Goal: Task Accomplishment & Management: Manage account settings

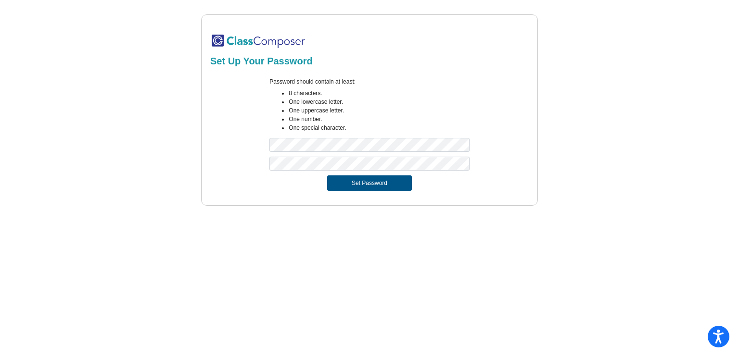
click at [352, 185] on button "Set Password" at bounding box center [369, 182] width 85 height 15
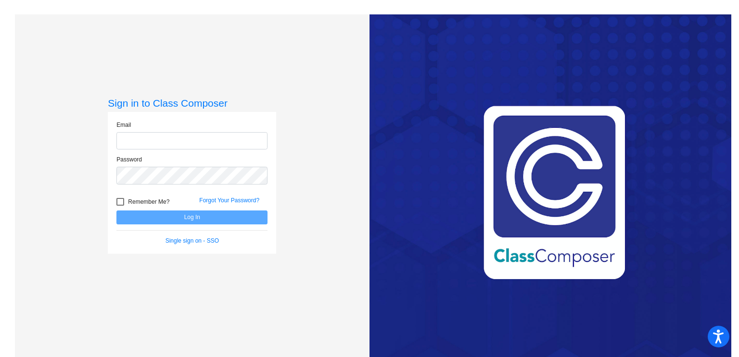
click at [194, 143] on input "email" at bounding box center [191, 141] width 151 height 18
click at [194, 144] on input "email" at bounding box center [191, 141] width 151 height 18
click at [198, 238] on form "Email Password Remember Me? Forgot Your Password? Log In Single sign on - SSO" at bounding box center [191, 183] width 151 height 125
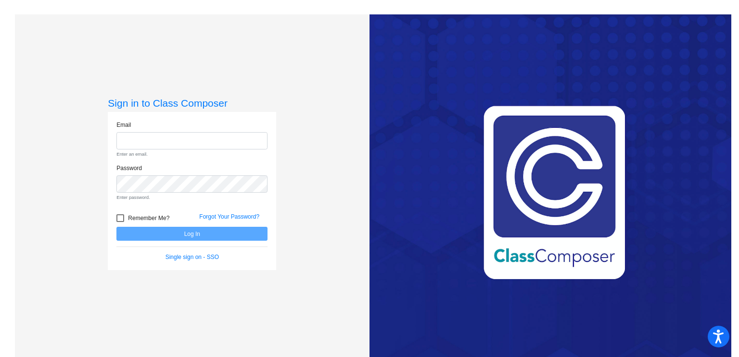
click at [194, 264] on div "Email Enter an email. Password Enter password. Remember Me? Forgot Your Passwor…" at bounding box center [192, 191] width 168 height 159
click at [199, 256] on link "Single sign on - SSO" at bounding box center [191, 257] width 53 height 7
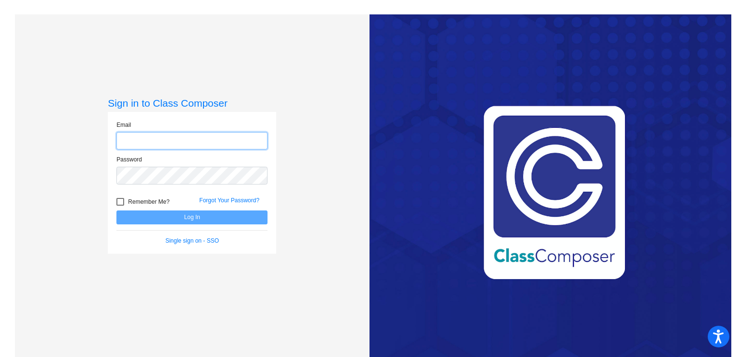
click at [142, 139] on input "email" at bounding box center [191, 141] width 151 height 18
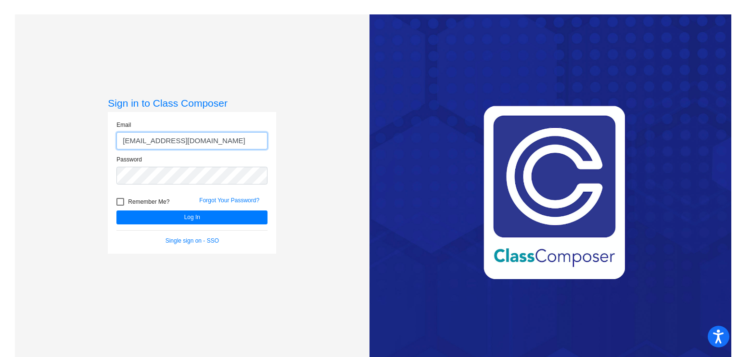
click at [116, 211] on button "Log In" at bounding box center [191, 218] width 151 height 14
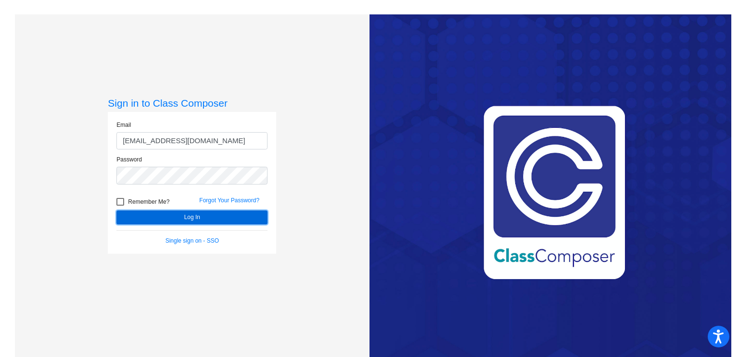
click at [183, 215] on button "Log In" at bounding box center [191, 218] width 151 height 14
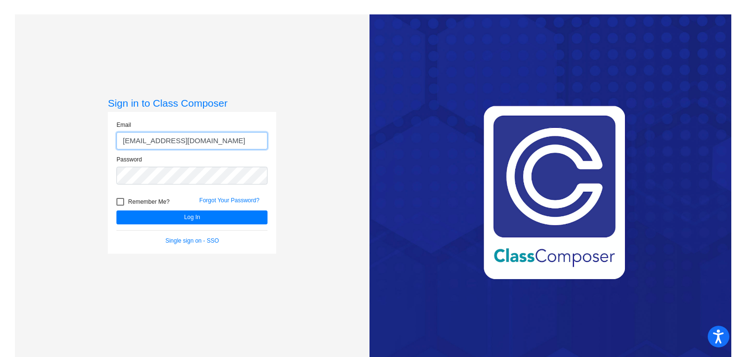
drag, startPoint x: 145, startPoint y: 141, endPoint x: 125, endPoint y: 142, distance: 19.7
click at [125, 142] on input "[EMAIL_ADDRESS][DOMAIN_NAME]" at bounding box center [191, 141] width 151 height 18
type input "[EMAIL_ADDRESS][DOMAIN_NAME]"
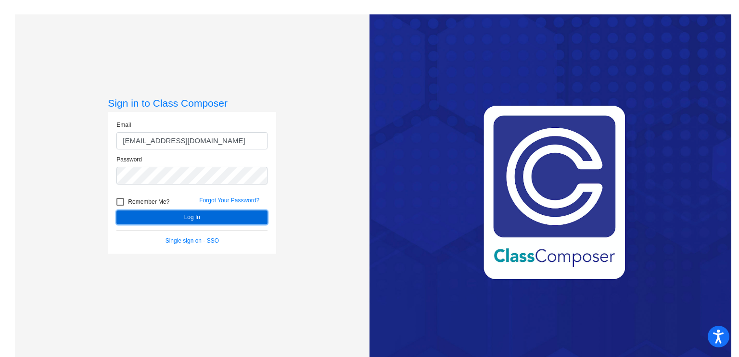
click at [225, 218] on button "Log In" at bounding box center [191, 218] width 151 height 14
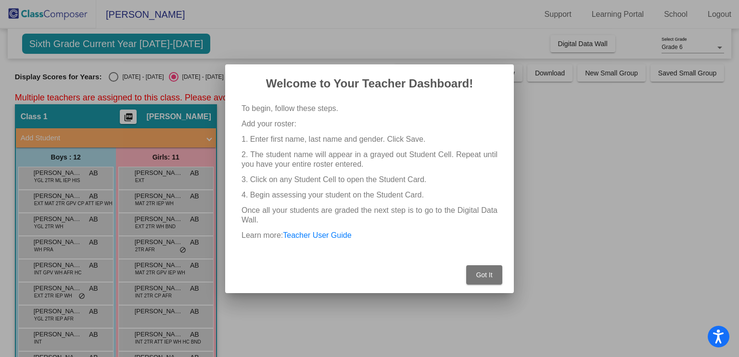
click at [486, 276] on span "Got It" at bounding box center [484, 275] width 16 height 8
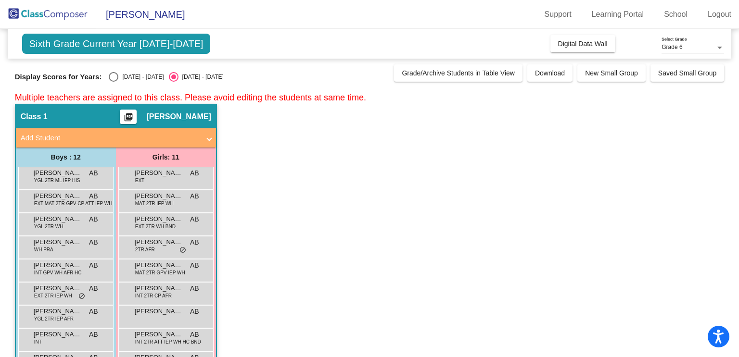
click at [163, 115] on span "[PERSON_NAME]" at bounding box center [178, 117] width 64 height 10
click at [164, 133] on mat-panel-title "Add Student" at bounding box center [110, 138] width 179 height 11
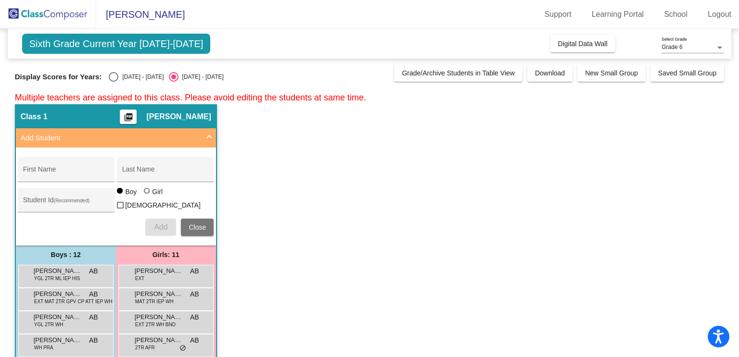
click at [164, 133] on mat-panel-title "Add Student" at bounding box center [110, 138] width 179 height 11
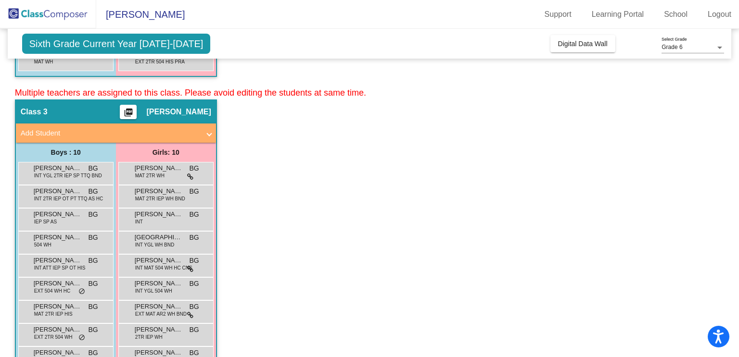
scroll to position [773, 0]
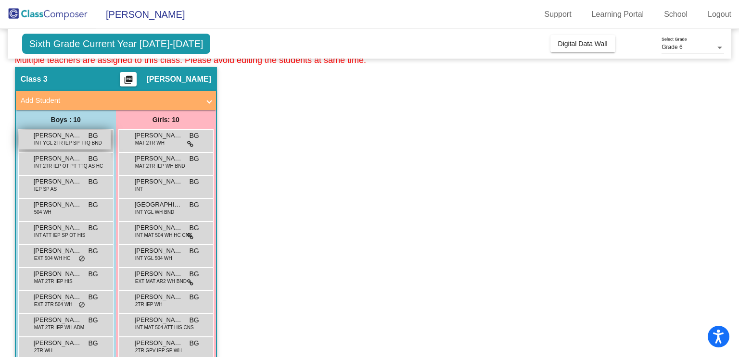
click at [75, 142] on span "INT YGL 2TR IEP SP TTQ BND" at bounding box center [68, 142] width 68 height 7
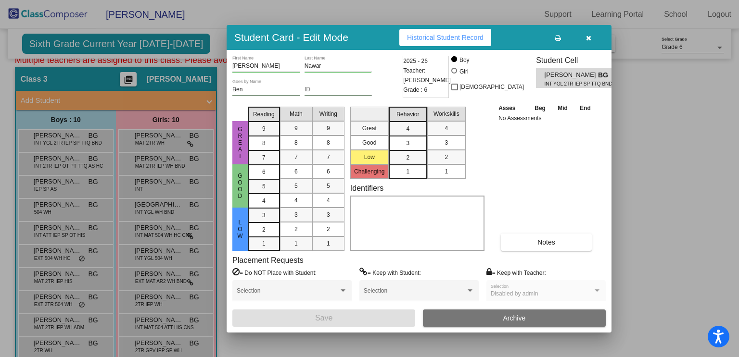
click at [378, 172] on mat-selection-list "Great Good Low Challenging" at bounding box center [369, 141] width 38 height 76
click at [587, 35] on icon "button" at bounding box center [588, 38] width 5 height 7
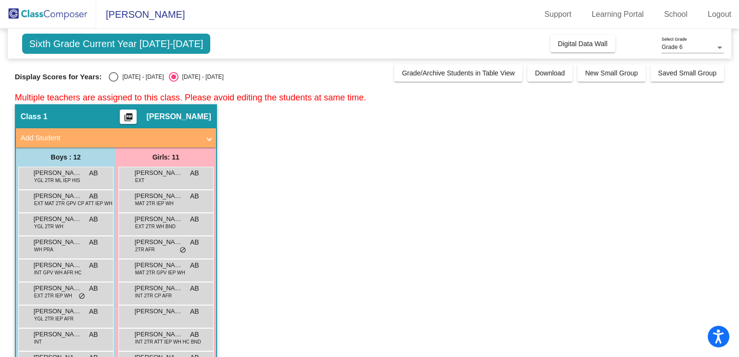
scroll to position [0, 0]
click at [109, 74] on div "Select an option" at bounding box center [114, 77] width 10 height 10
click at [113, 82] on input "[DATE] - [DATE]" at bounding box center [113, 82] width 0 height 0
radio input "true"
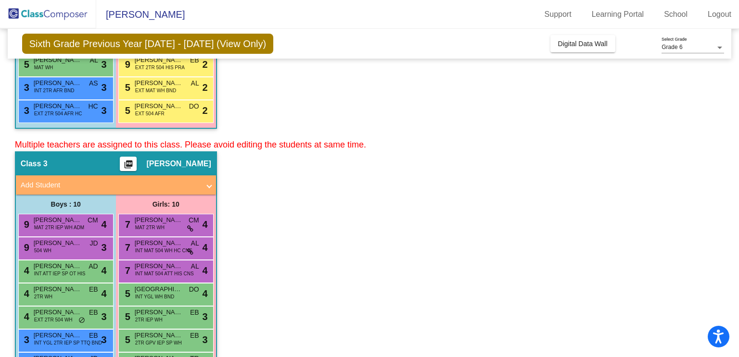
scroll to position [694, 0]
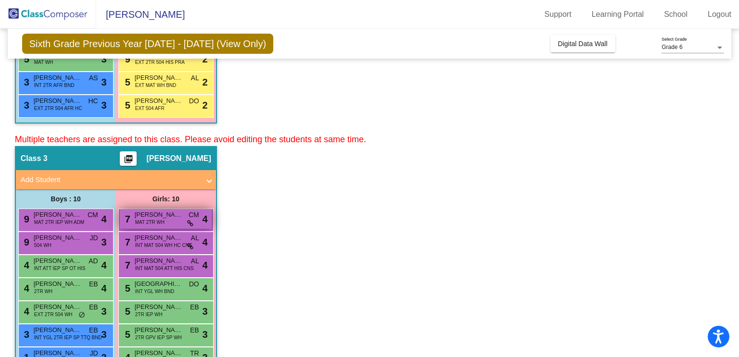
click at [163, 221] on span "MAT 2TR WH" at bounding box center [149, 222] width 29 height 7
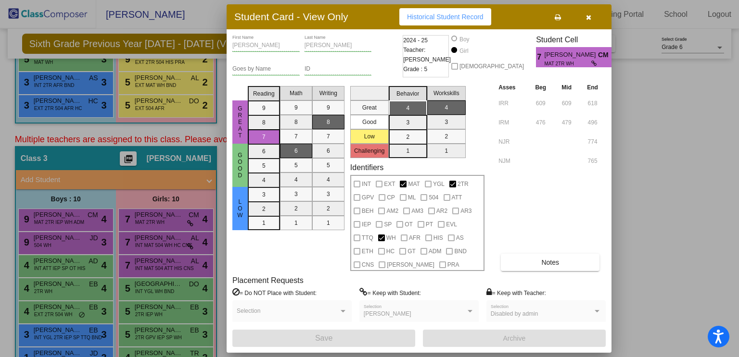
click at [588, 17] on icon "button" at bounding box center [588, 17] width 5 height 7
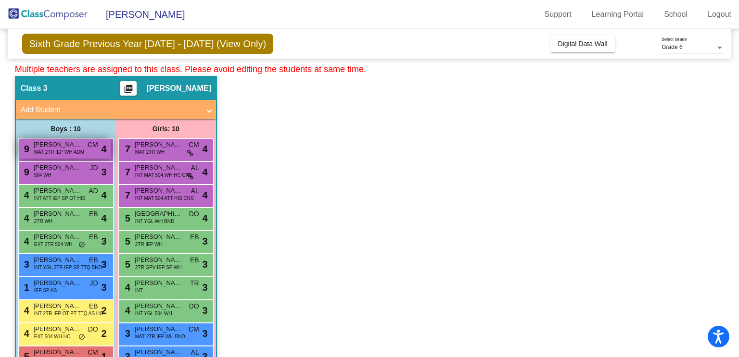
scroll to position [773, 0]
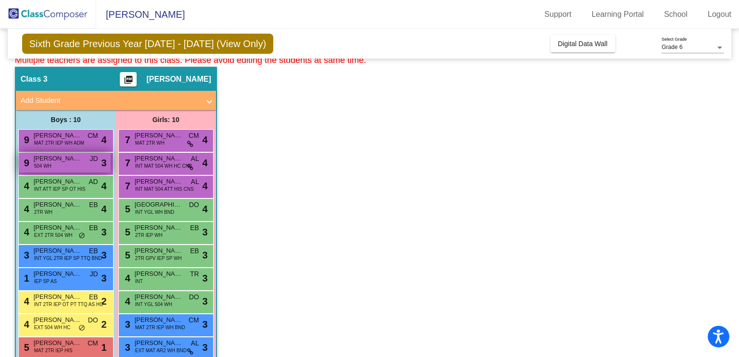
click at [37, 169] on div "9 [PERSON_NAME] 504 WH JD lock do_not_disturb_alt 3" at bounding box center [65, 163] width 92 height 20
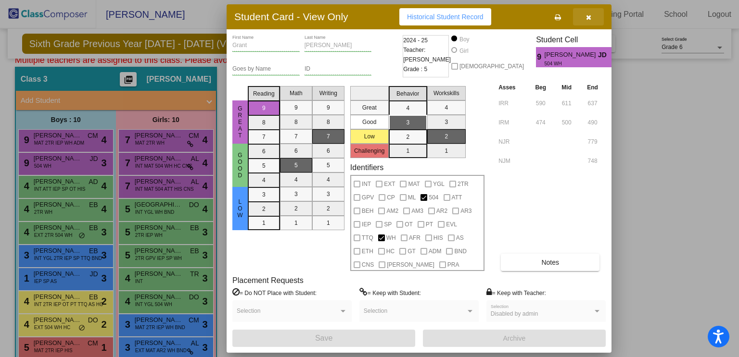
click at [593, 15] on button "button" at bounding box center [588, 16] width 31 height 17
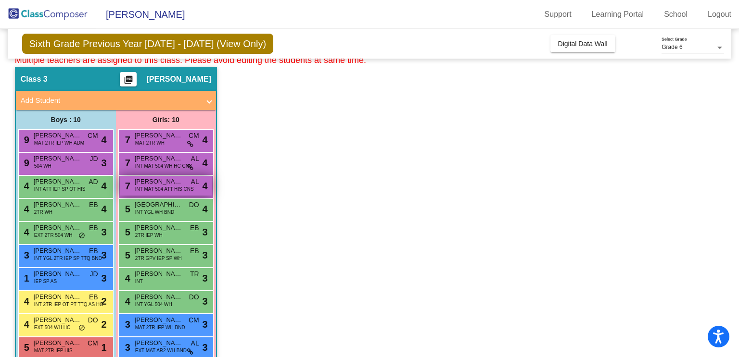
click at [170, 191] on span "INT MAT 504 ATT HIS CNS" at bounding box center [164, 189] width 59 height 7
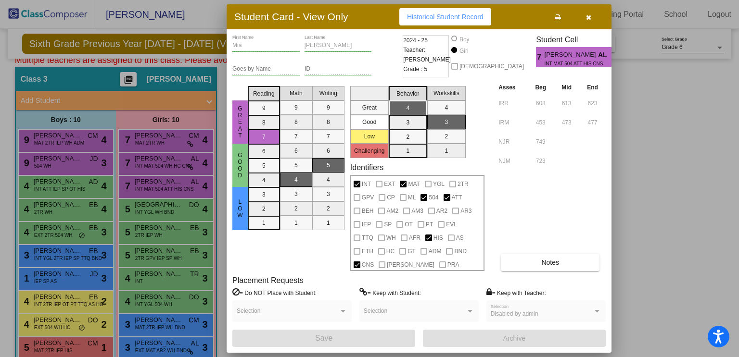
click at [588, 16] on icon "button" at bounding box center [588, 17] width 5 height 7
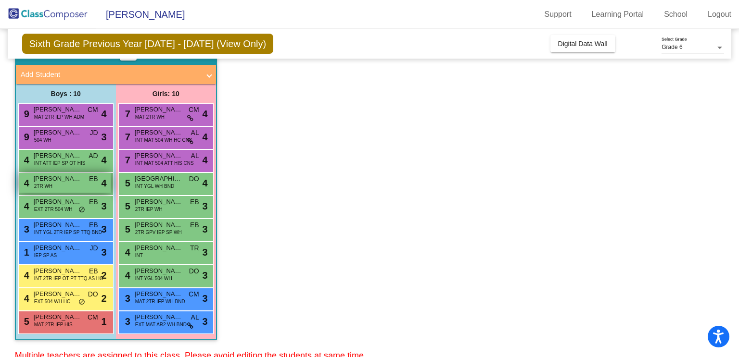
scroll to position [805, 0]
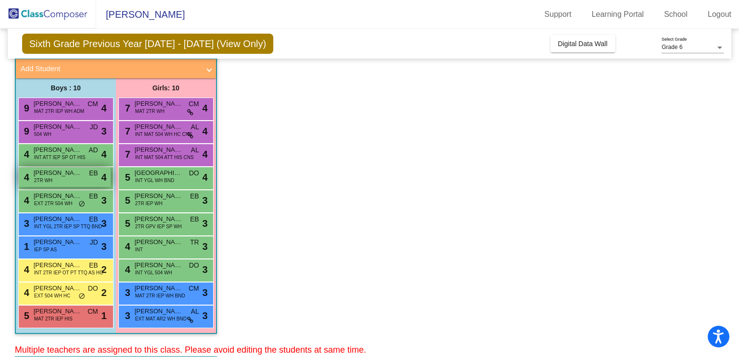
click at [69, 171] on span "[PERSON_NAME]" at bounding box center [58, 173] width 48 height 10
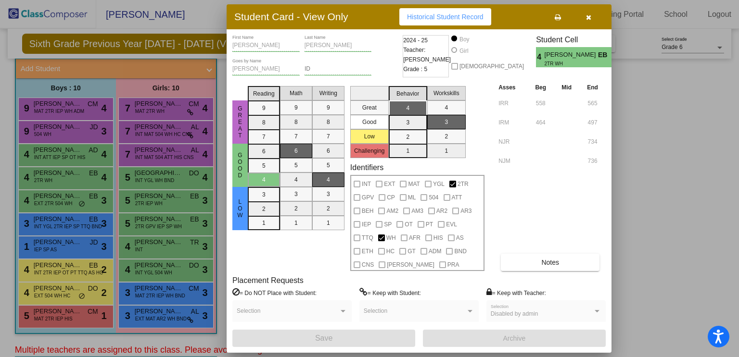
click at [587, 16] on icon "button" at bounding box center [588, 17] width 5 height 7
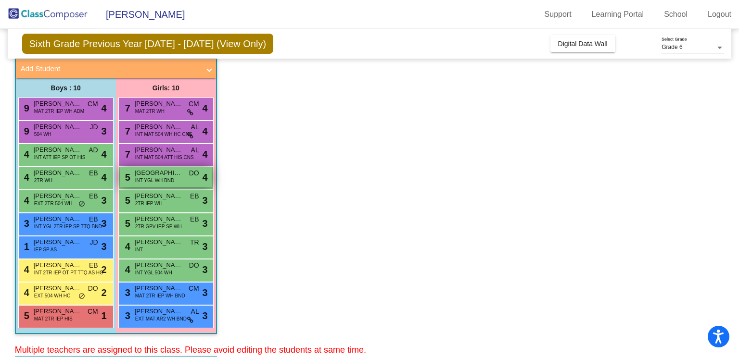
click at [175, 180] on div "5 [GEOGRAPHIC_DATA] INT YGL WH BND DO lock do_not_disturb_alt 4" at bounding box center [166, 177] width 92 height 20
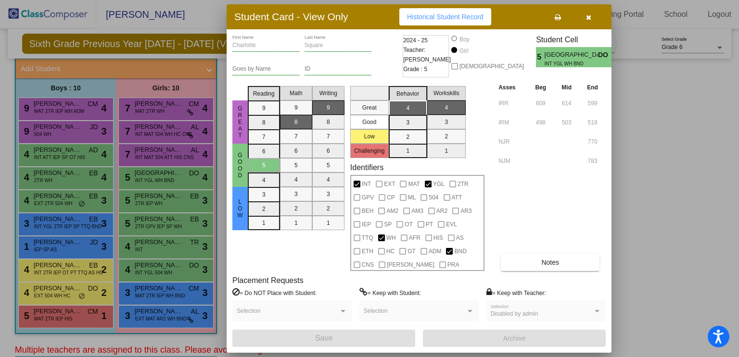
click at [592, 21] on button "button" at bounding box center [588, 16] width 31 height 17
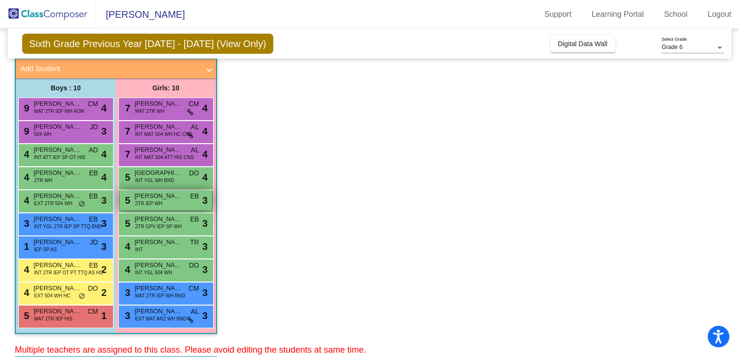
click at [160, 206] on span "2TR IEP WH" at bounding box center [148, 203] width 27 height 7
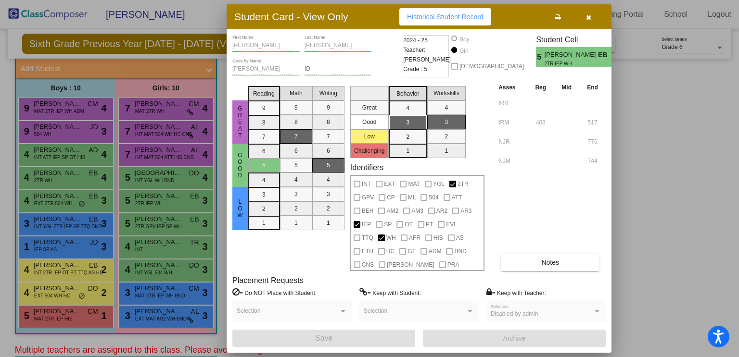
click at [590, 19] on button "button" at bounding box center [588, 16] width 31 height 17
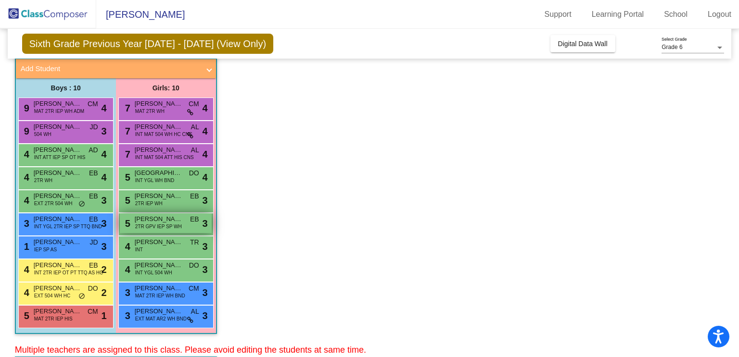
click at [160, 227] on span "2TR GPV IEP SP WH" at bounding box center [158, 226] width 47 height 7
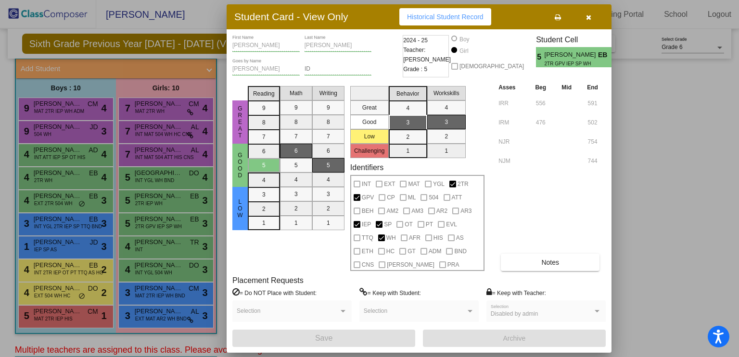
click at [592, 20] on button "button" at bounding box center [588, 16] width 31 height 17
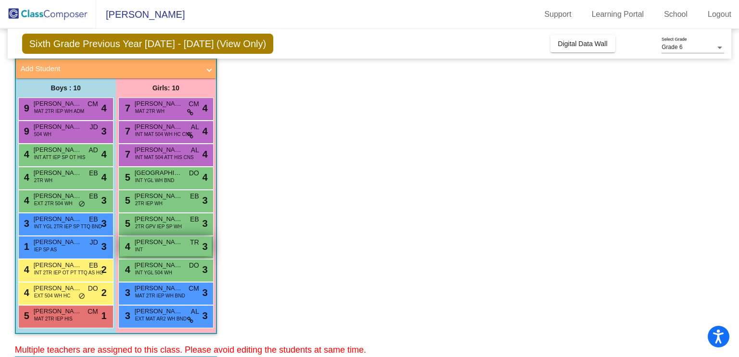
click at [160, 248] on div "4 [PERSON_NAME] INT TR lock do_not_disturb_alt 3" at bounding box center [166, 247] width 92 height 20
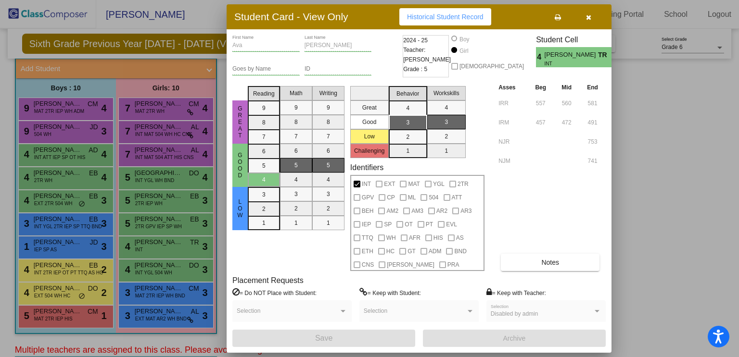
click at [588, 18] on icon "button" at bounding box center [588, 17] width 5 height 7
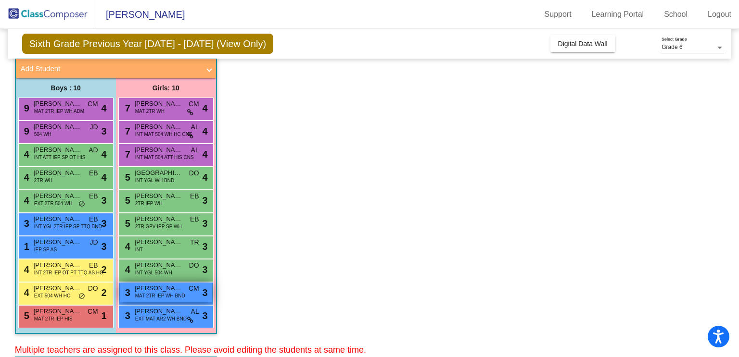
click at [153, 298] on span "MAT 2TR IEP WH BND" at bounding box center [160, 295] width 50 height 7
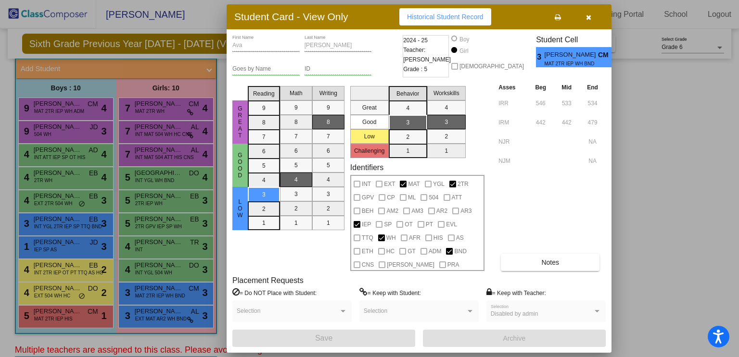
click at [588, 17] on icon "button" at bounding box center [588, 17] width 5 height 7
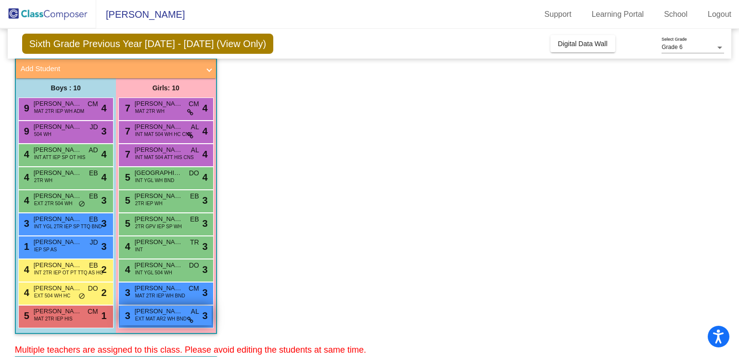
click at [188, 311] on div "3 [PERSON_NAME] EXT MAT AR2 WH BND AL lock do_not_disturb_alt 3" at bounding box center [166, 316] width 92 height 20
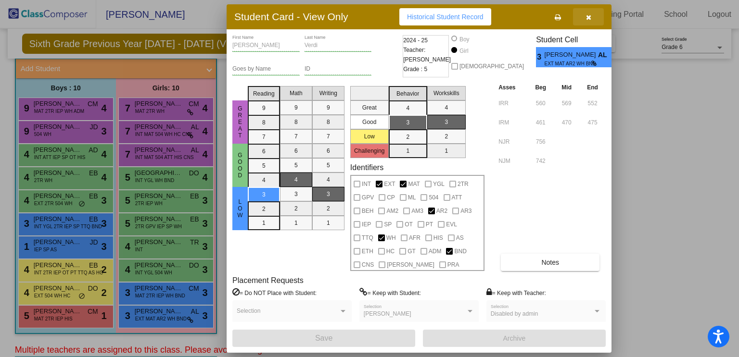
click at [583, 13] on button "button" at bounding box center [588, 16] width 31 height 17
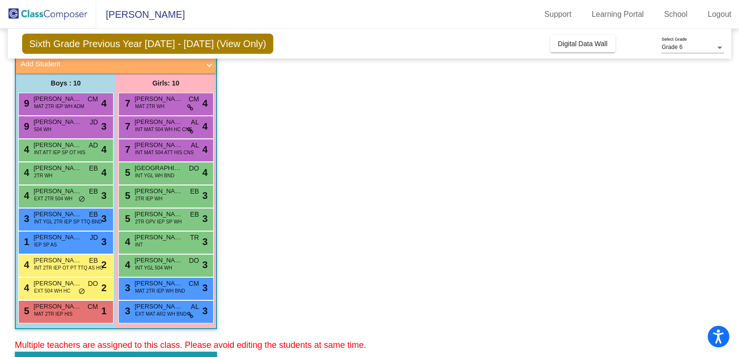
scroll to position [814, 0]
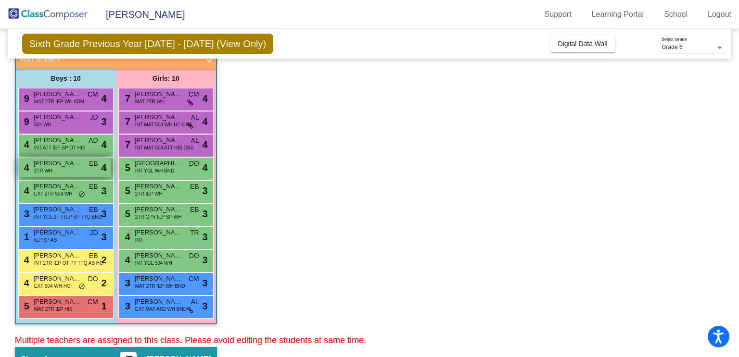
click at [60, 164] on span "[PERSON_NAME]" at bounding box center [58, 164] width 48 height 10
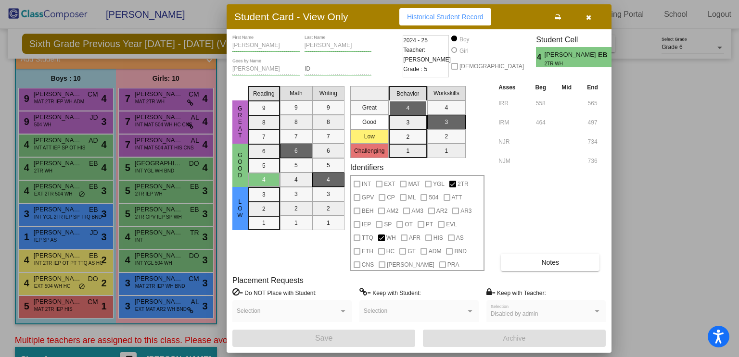
click at [594, 18] on button "button" at bounding box center [588, 16] width 31 height 17
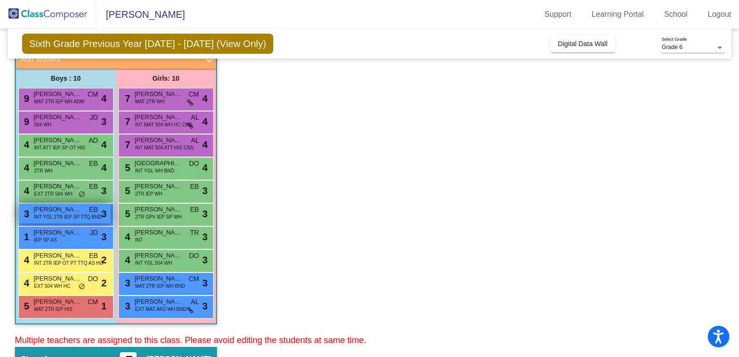
click at [74, 213] on span "INT YGL 2TR IEP SP TTQ BND" at bounding box center [68, 216] width 68 height 7
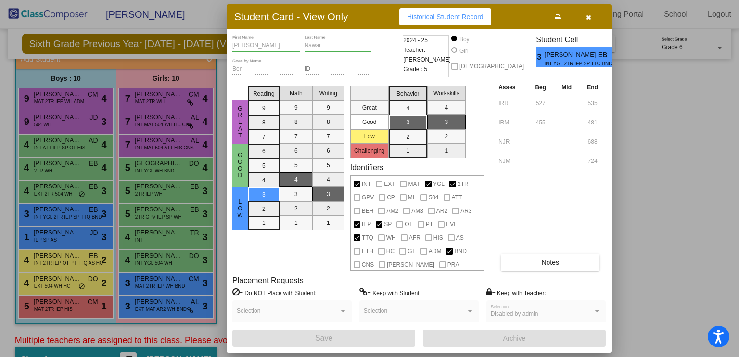
click at [584, 17] on button "button" at bounding box center [588, 16] width 31 height 17
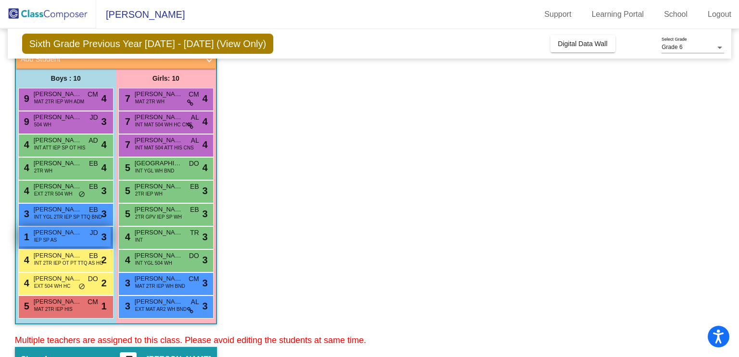
click at [39, 239] on span "IEP SP AS" at bounding box center [45, 240] width 23 height 7
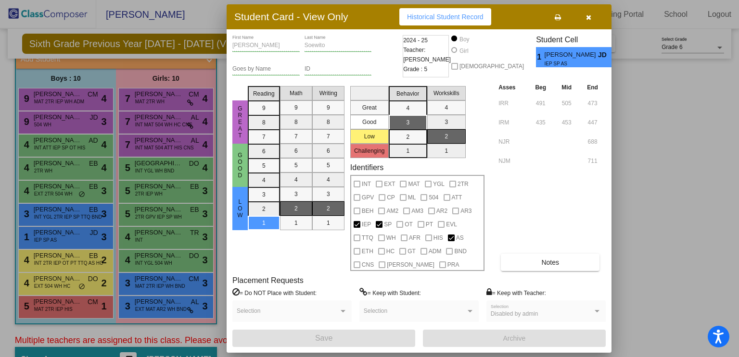
click at [588, 16] on icon "button" at bounding box center [588, 17] width 5 height 7
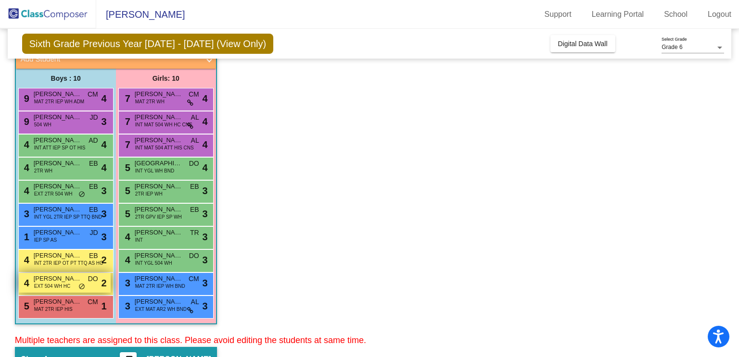
click at [69, 281] on span "[PERSON_NAME]" at bounding box center [58, 279] width 48 height 10
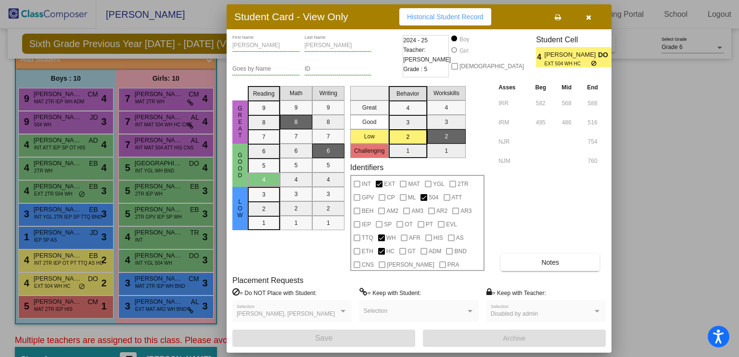
click at [589, 18] on icon "button" at bounding box center [588, 17] width 5 height 7
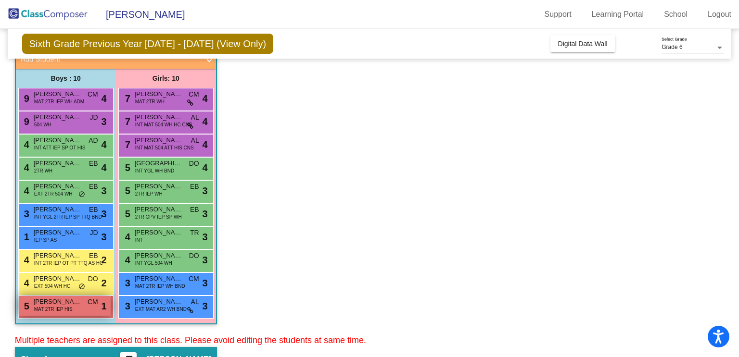
click at [23, 304] on span "5" at bounding box center [26, 306] width 8 height 11
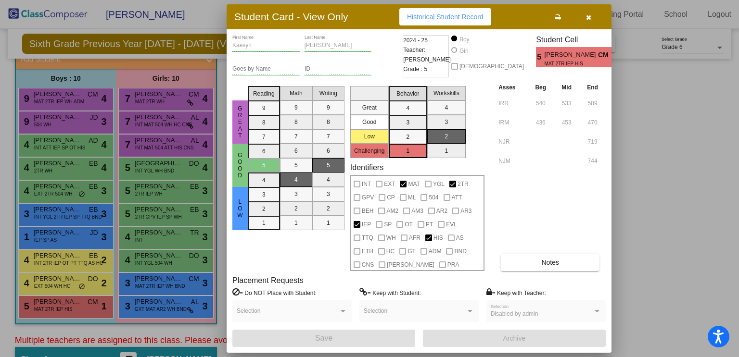
click at [586, 16] on icon "button" at bounding box center [588, 17] width 5 height 7
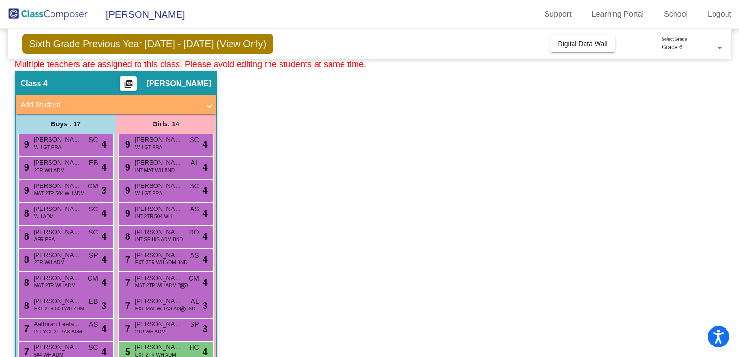
scroll to position [1092, 0]
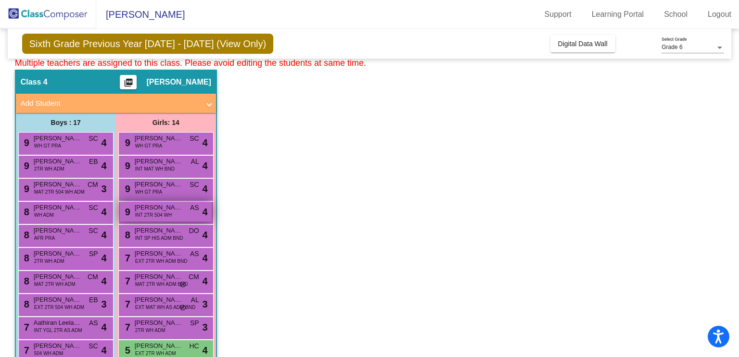
click at [168, 208] on span "[PERSON_NAME]" at bounding box center [159, 208] width 48 height 10
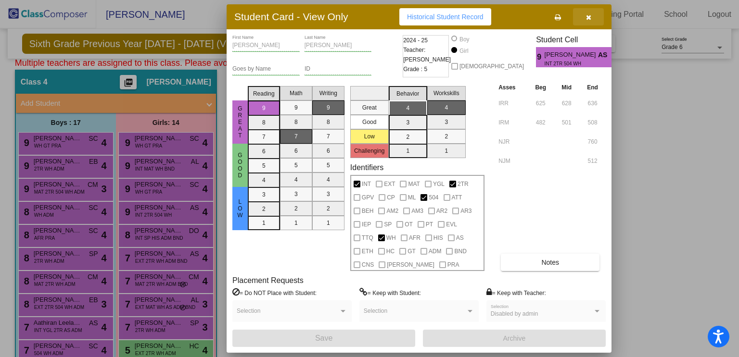
click at [589, 19] on icon "button" at bounding box center [588, 17] width 5 height 7
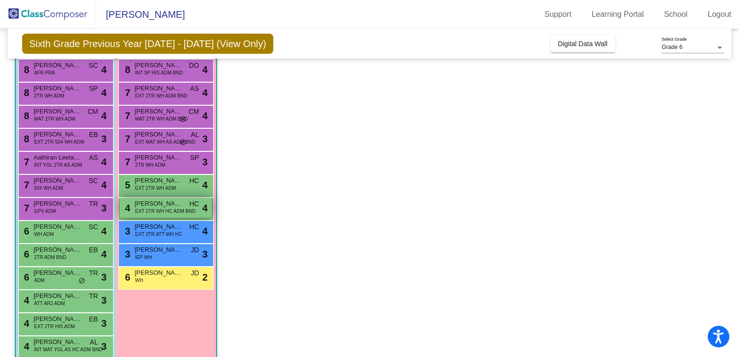
scroll to position [1267, 0]
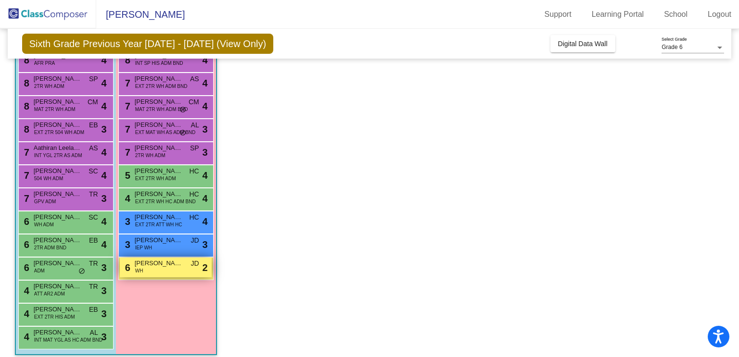
click at [163, 269] on div "6 [PERSON_NAME] WH JD lock do_not_disturb_alt 2" at bounding box center [166, 268] width 92 height 20
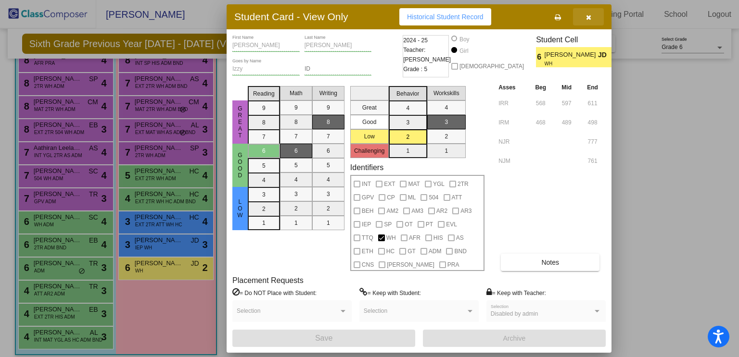
click at [588, 15] on icon "button" at bounding box center [588, 17] width 5 height 7
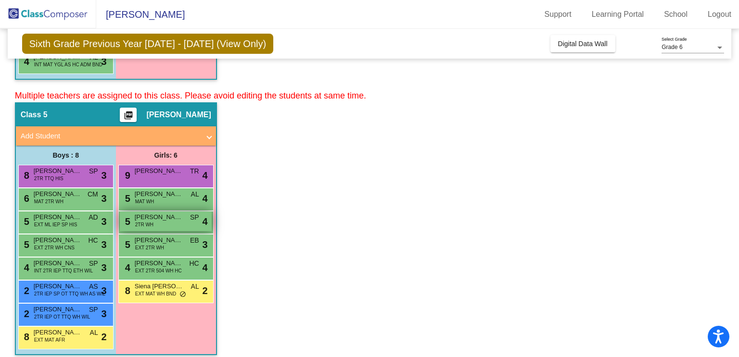
scroll to position [1573, 0]
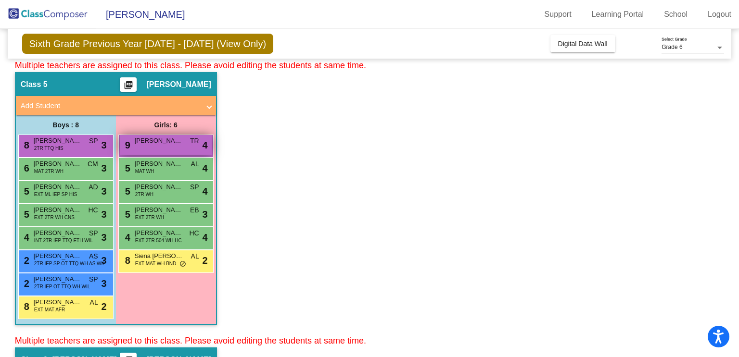
click at [154, 138] on span "[PERSON_NAME]" at bounding box center [159, 141] width 48 height 10
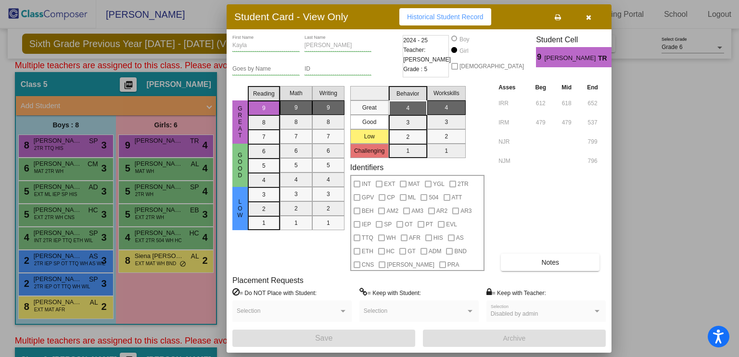
click at [584, 11] on button "button" at bounding box center [588, 16] width 31 height 17
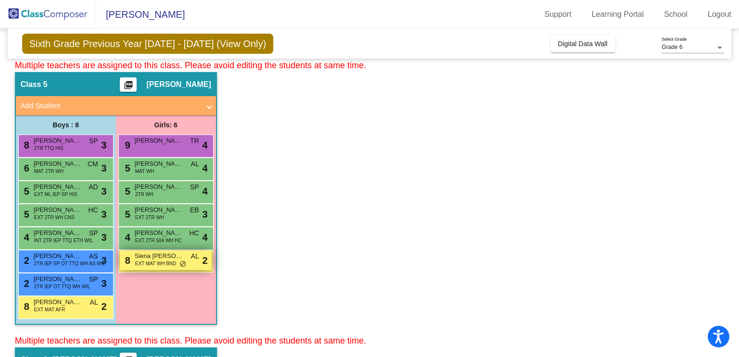
click at [155, 261] on span "EXT MAT WH BND" at bounding box center [155, 263] width 41 height 7
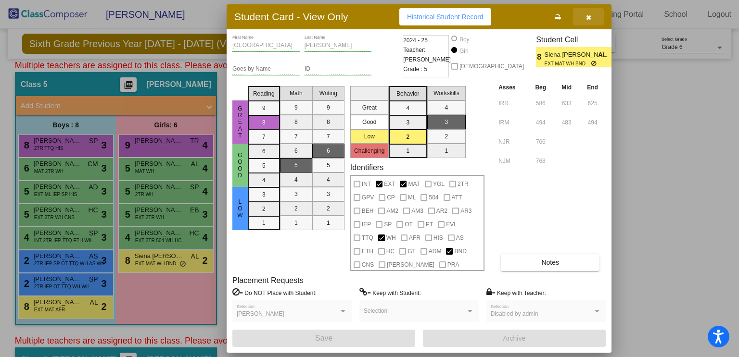
click at [589, 17] on icon "button" at bounding box center [588, 17] width 5 height 7
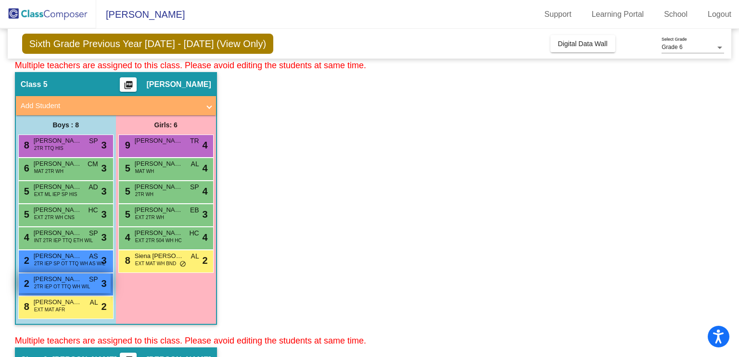
click at [79, 288] on span "2TR IEP OT TTQ WH WIL" at bounding box center [62, 286] width 56 height 7
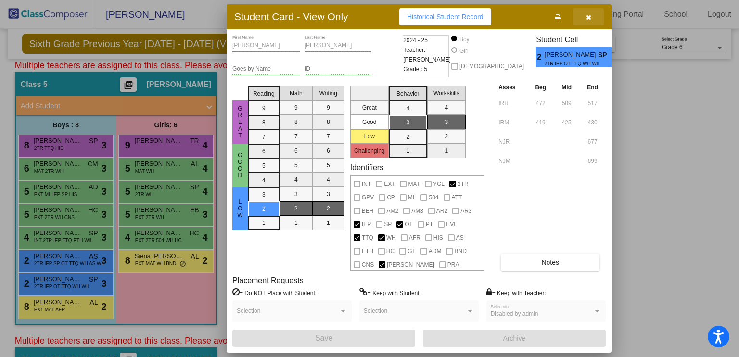
click at [590, 18] on icon "button" at bounding box center [588, 17] width 5 height 7
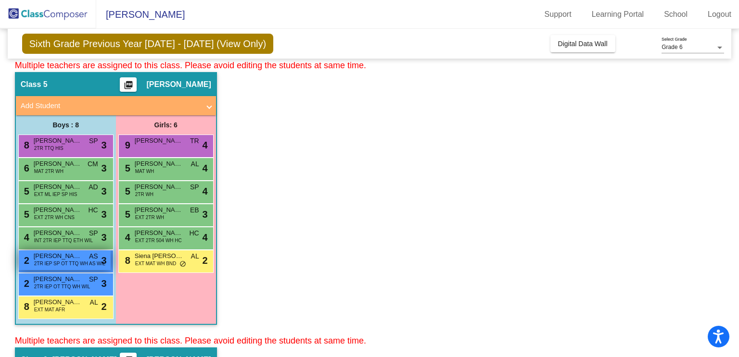
click at [74, 262] on span "2TR IEP SP OT TTQ WH AS WIL" at bounding box center [69, 263] width 71 height 7
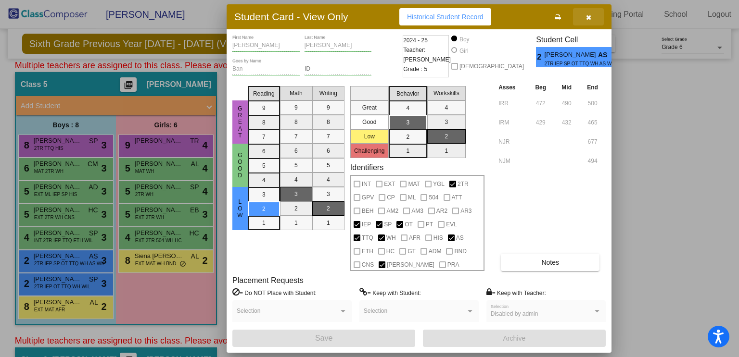
click at [589, 14] on icon "button" at bounding box center [588, 17] width 5 height 7
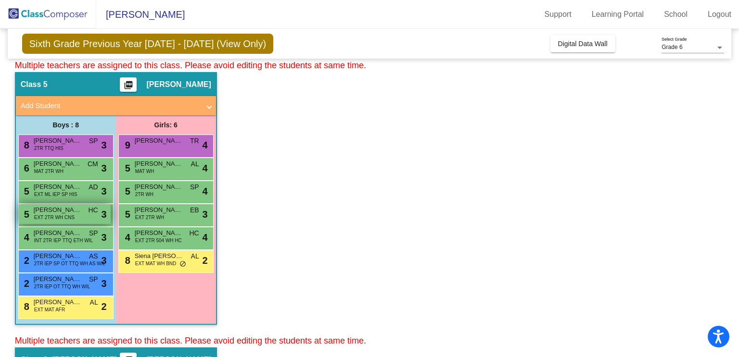
click at [73, 218] on div "5 [PERSON_NAME] EXT 2TR WH CNS HC lock do_not_disturb_alt 3" at bounding box center [65, 214] width 92 height 20
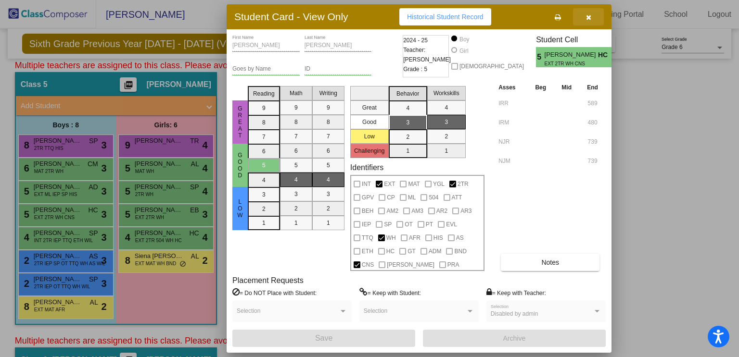
click at [587, 12] on button "button" at bounding box center [588, 16] width 31 height 17
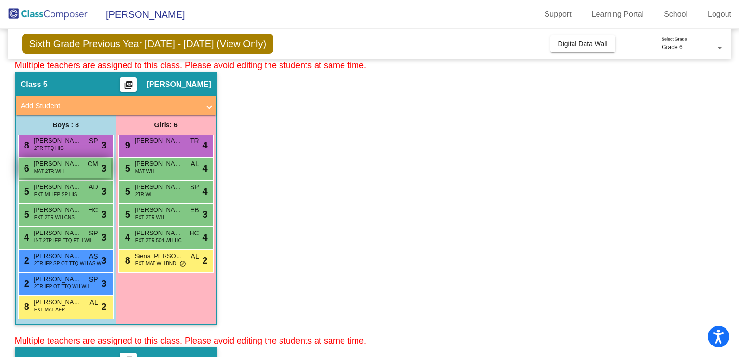
click at [52, 171] on span "MAT 2TR WH" at bounding box center [48, 171] width 29 height 7
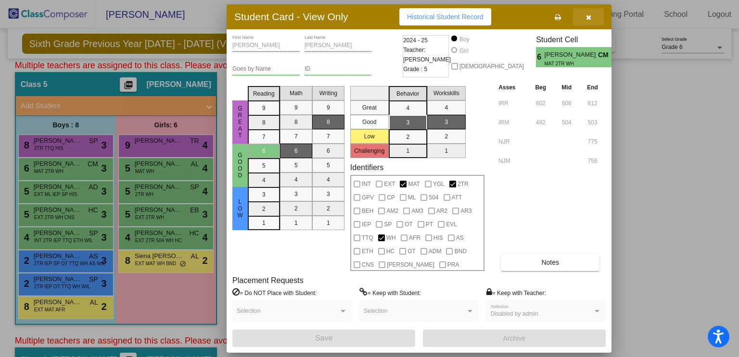
click at [586, 24] on button "button" at bounding box center [588, 16] width 31 height 17
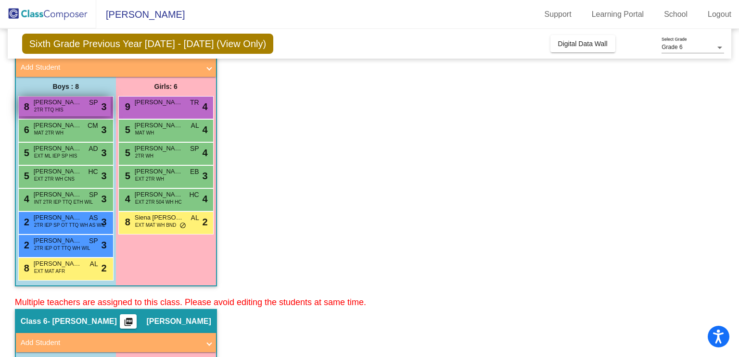
scroll to position [1603, 0]
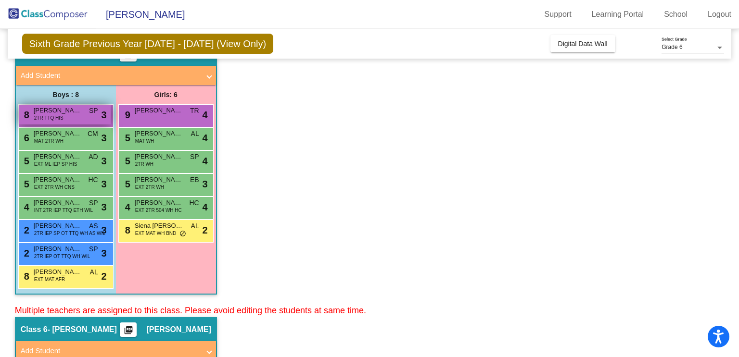
click at [56, 120] on div "8 [PERSON_NAME] 2TR TTQ HIS SP lock do_not_disturb_alt 3" at bounding box center [65, 115] width 92 height 20
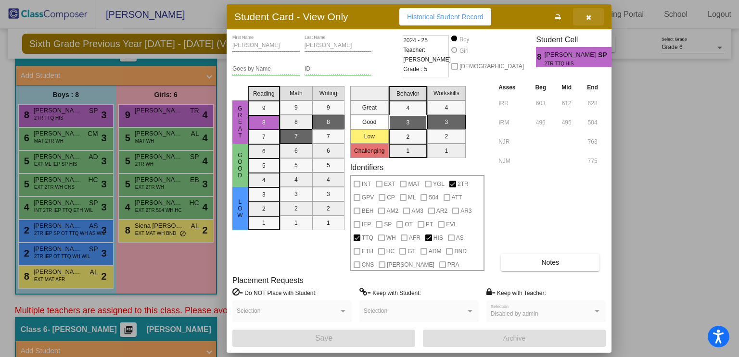
click at [582, 14] on button "button" at bounding box center [588, 16] width 31 height 17
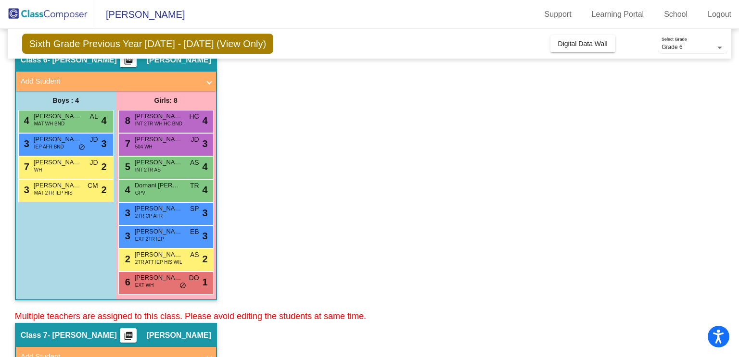
scroll to position [1865, 0]
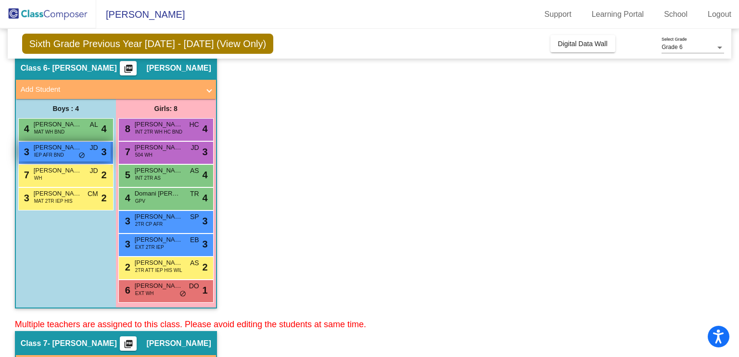
click at [60, 155] on span "IEP AFR BND" at bounding box center [49, 154] width 30 height 7
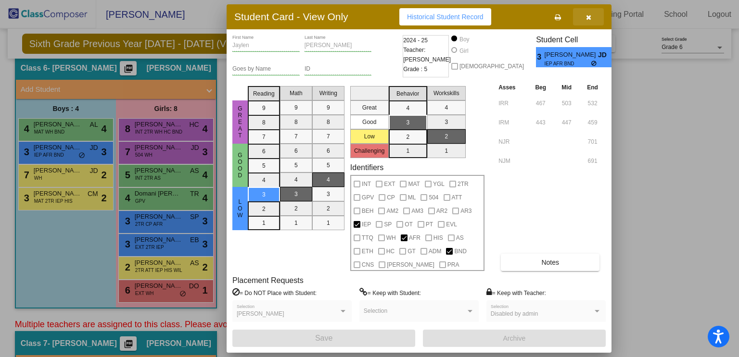
click at [583, 17] on button "button" at bounding box center [588, 16] width 31 height 17
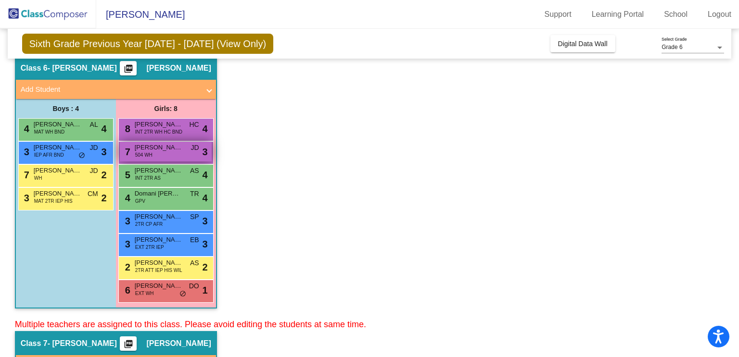
click at [147, 144] on span "[PERSON_NAME]" at bounding box center [159, 148] width 48 height 10
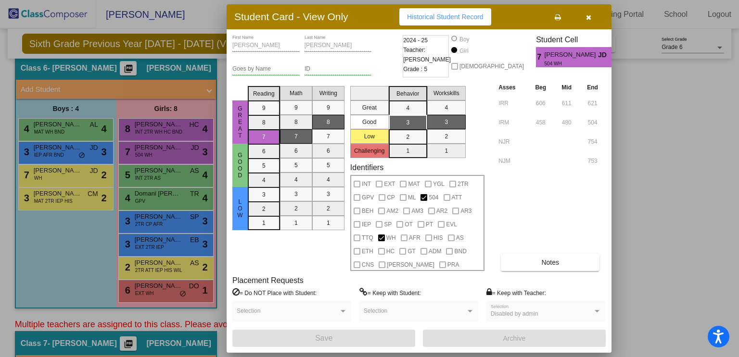
click at [584, 15] on button "button" at bounding box center [588, 16] width 31 height 17
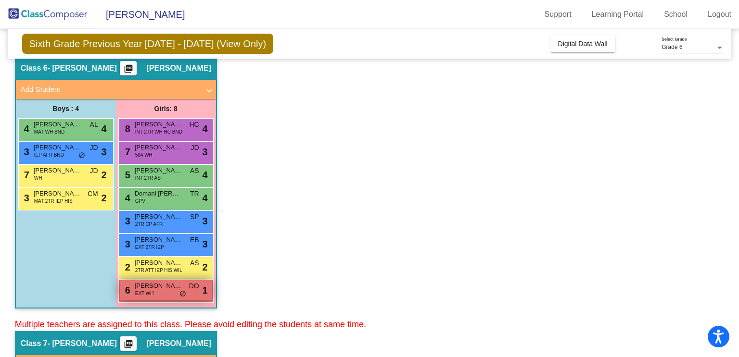
click at [183, 290] on span "do_not_disturb_alt" at bounding box center [182, 294] width 7 height 8
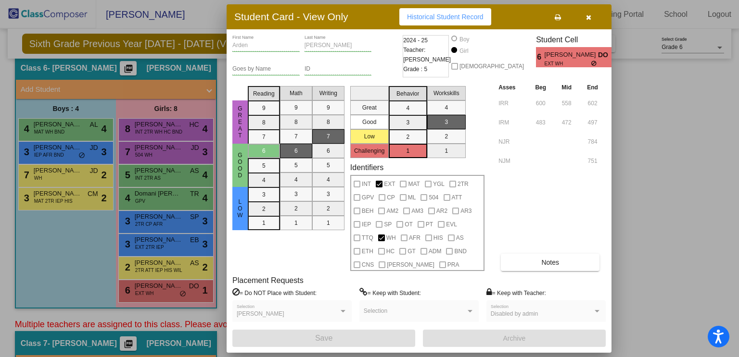
click at [586, 18] on icon "button" at bounding box center [588, 17] width 5 height 7
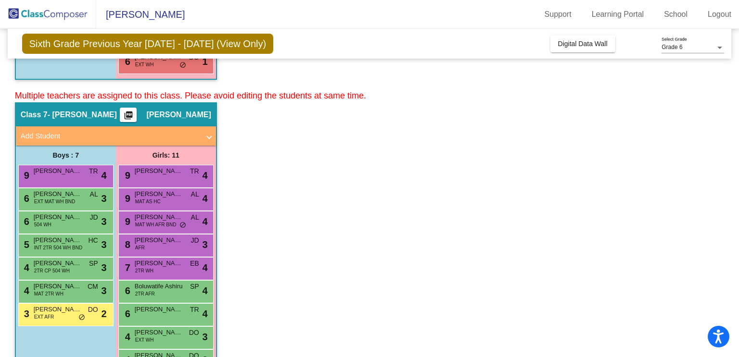
scroll to position [2096, 0]
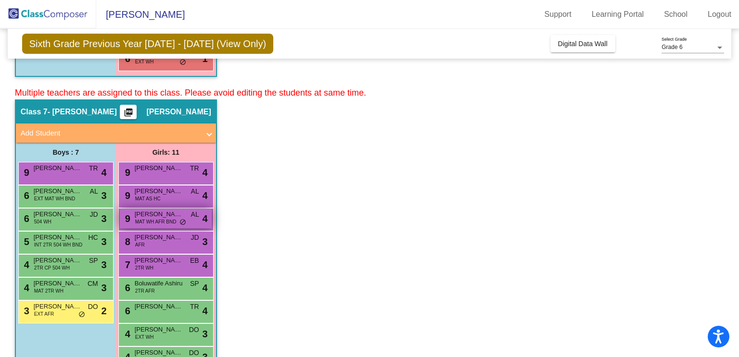
click at [176, 210] on span "[PERSON_NAME]" at bounding box center [159, 215] width 48 height 10
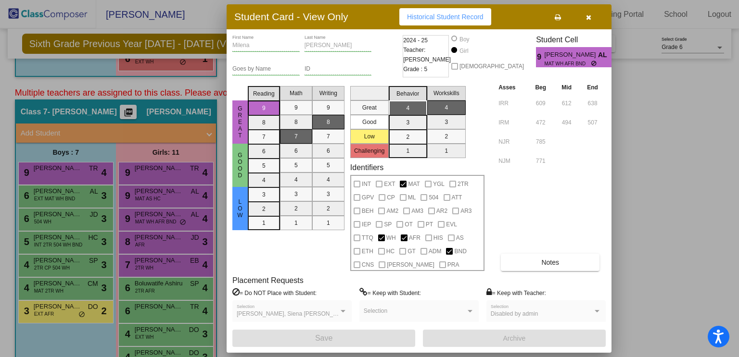
click at [592, 12] on button "button" at bounding box center [588, 16] width 31 height 17
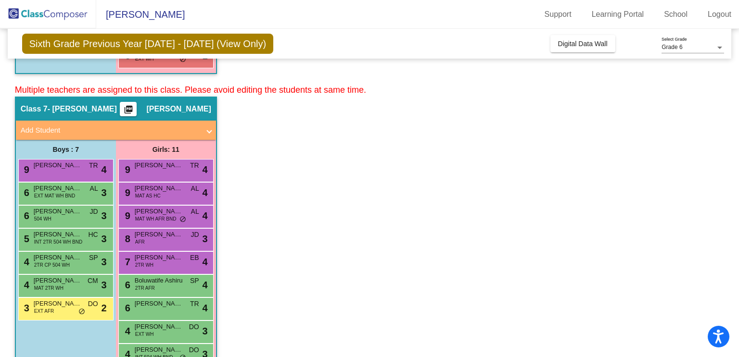
scroll to position [2102, 0]
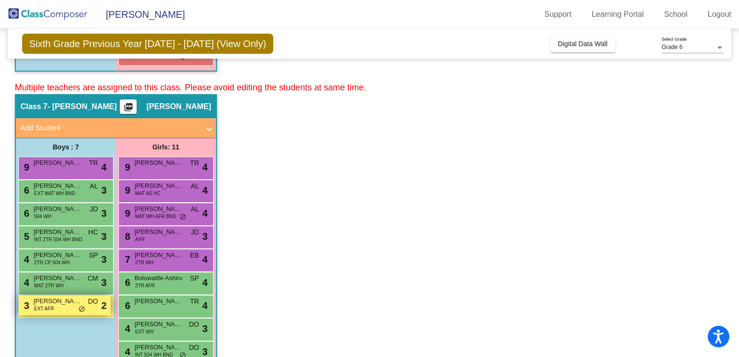
click at [46, 310] on div "3 [PERSON_NAME] EXT AFR DO lock do_not_disturb_alt 2" at bounding box center [65, 306] width 92 height 20
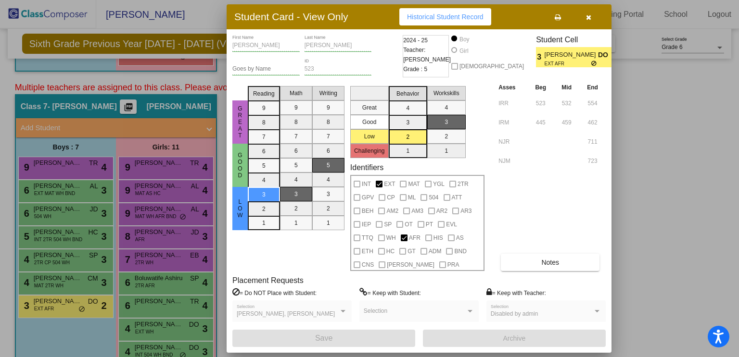
click at [590, 11] on button "button" at bounding box center [588, 16] width 31 height 17
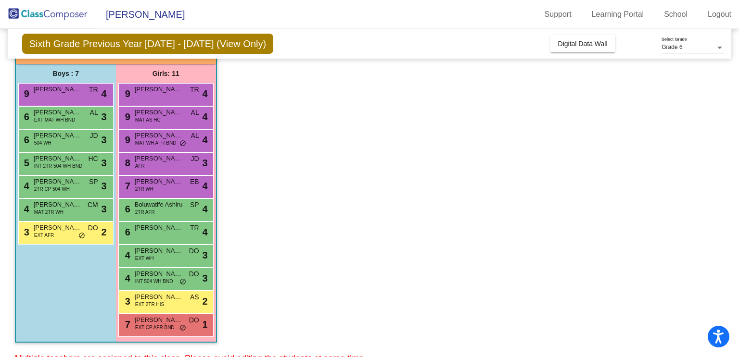
scroll to position [2180, 0]
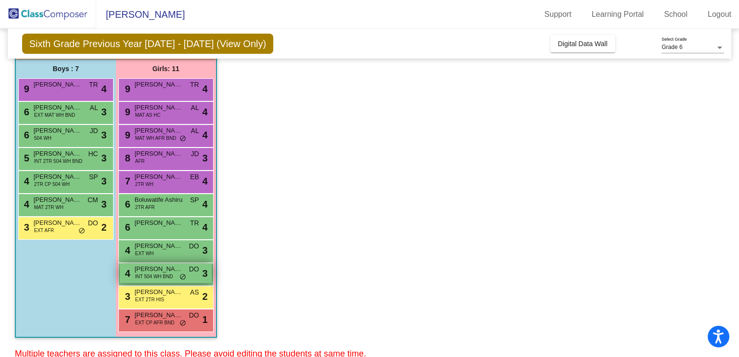
click at [178, 266] on span "[PERSON_NAME]" at bounding box center [159, 269] width 48 height 10
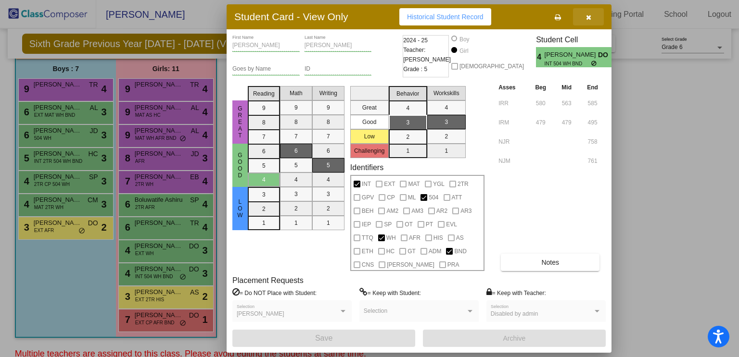
click at [593, 18] on button "button" at bounding box center [588, 16] width 31 height 17
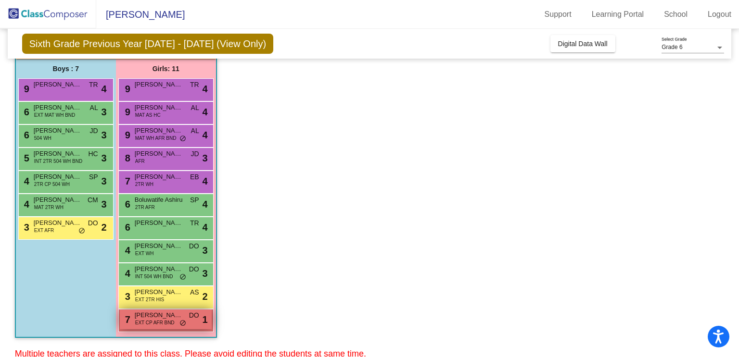
click at [189, 319] on div "7 [PERSON_NAME] EXT CP AFR BND DO lock do_not_disturb_alt 1" at bounding box center [166, 320] width 92 height 20
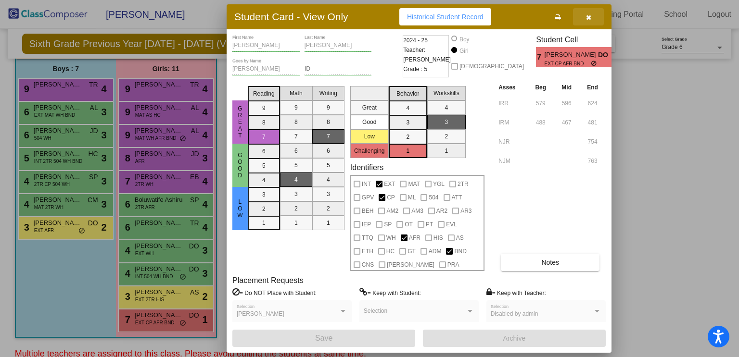
click at [584, 13] on button "button" at bounding box center [588, 16] width 31 height 17
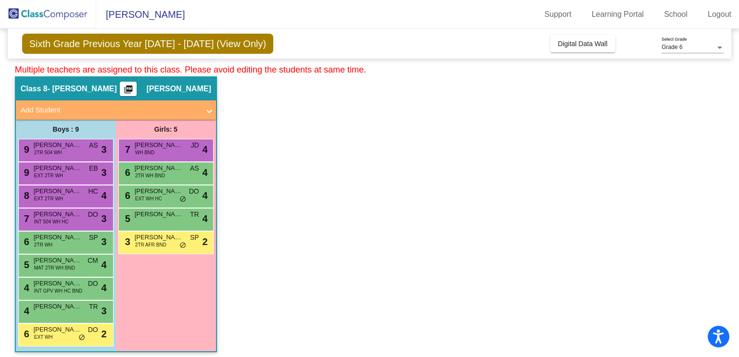
scroll to position [2466, 0]
